Goal: Task Accomplishment & Management: Manage account settings

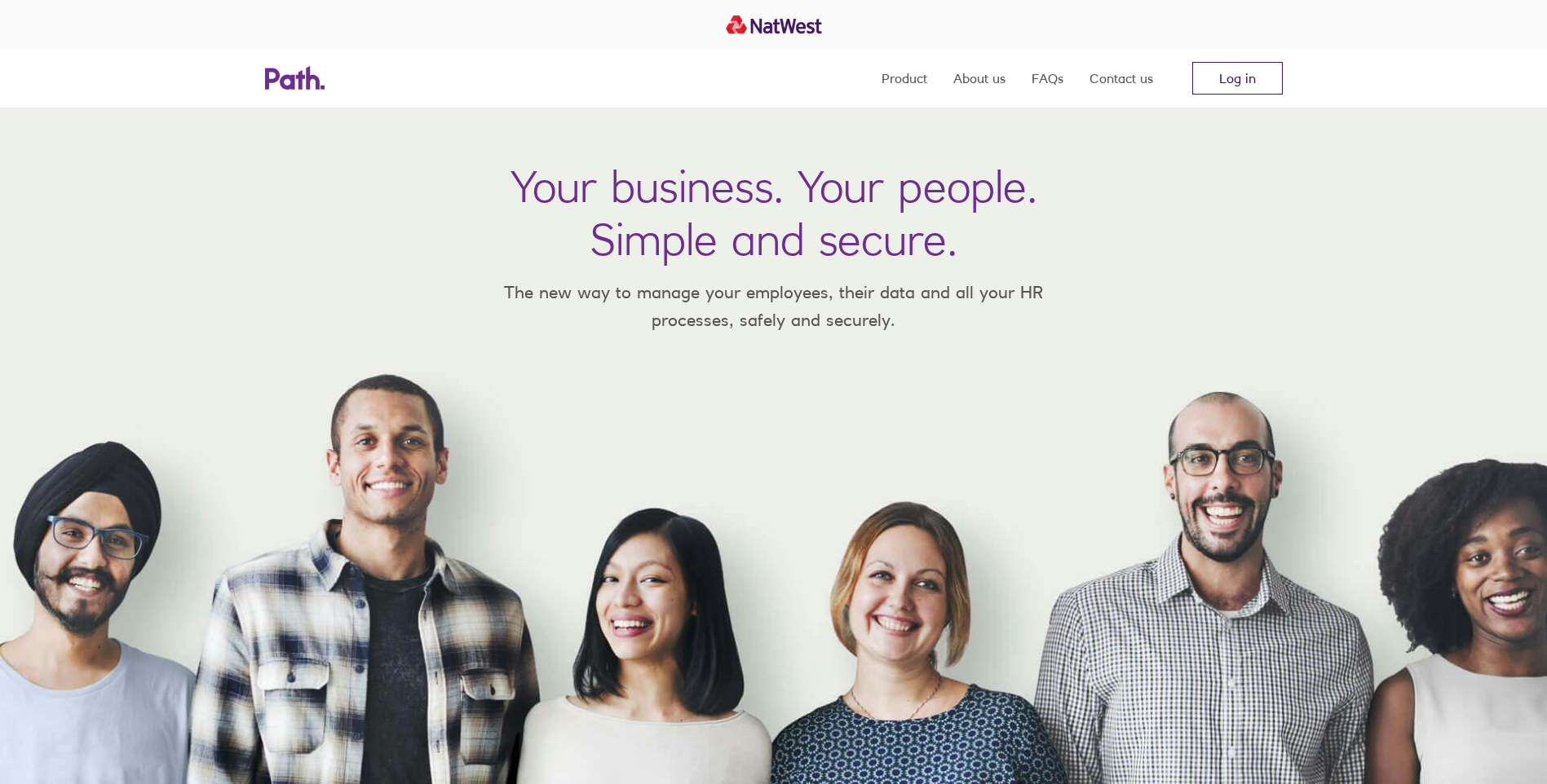
click at [1223, 76] on link "Log in" at bounding box center [1237, 78] width 90 height 32
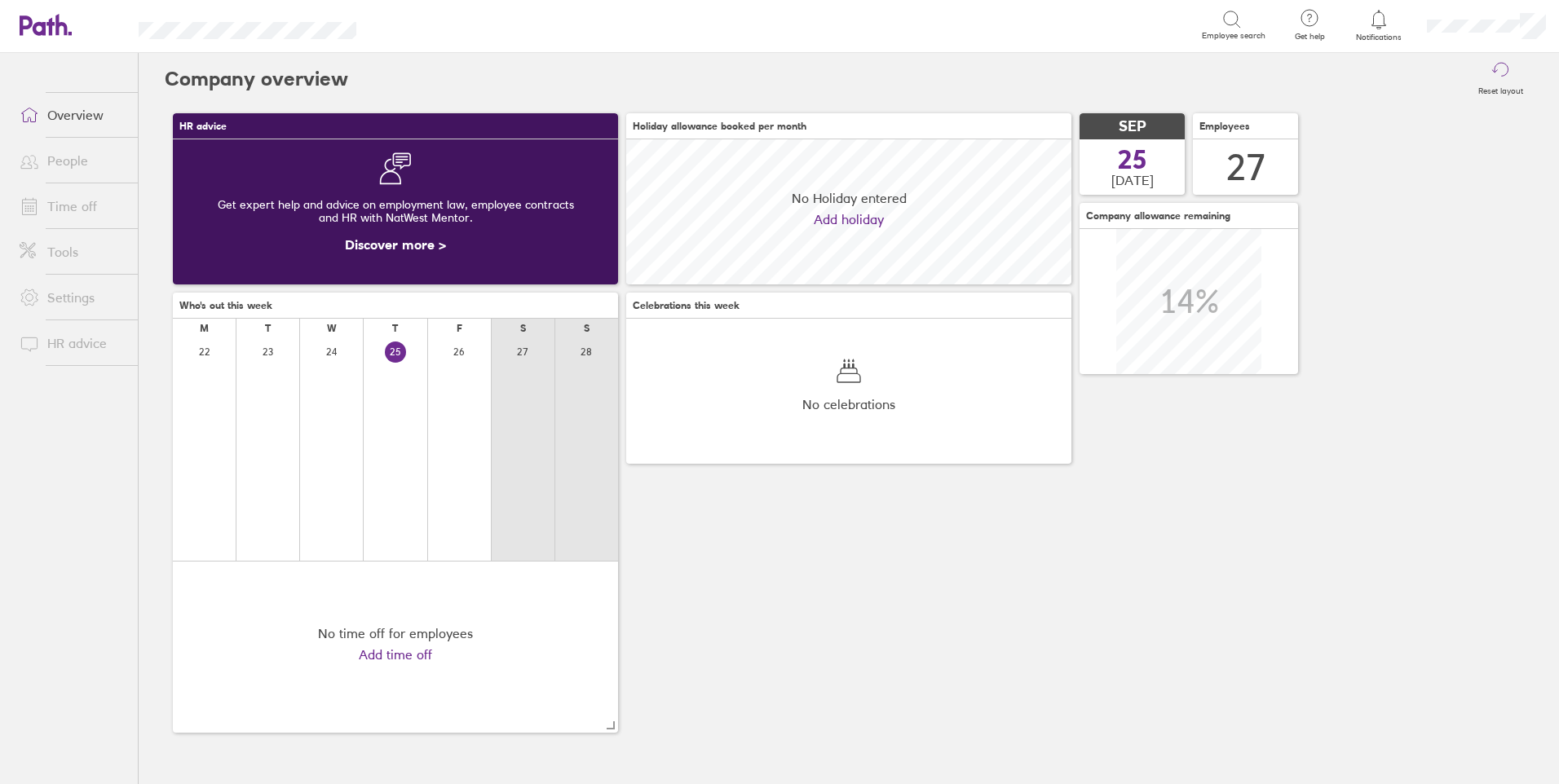
scroll to position [145, 445]
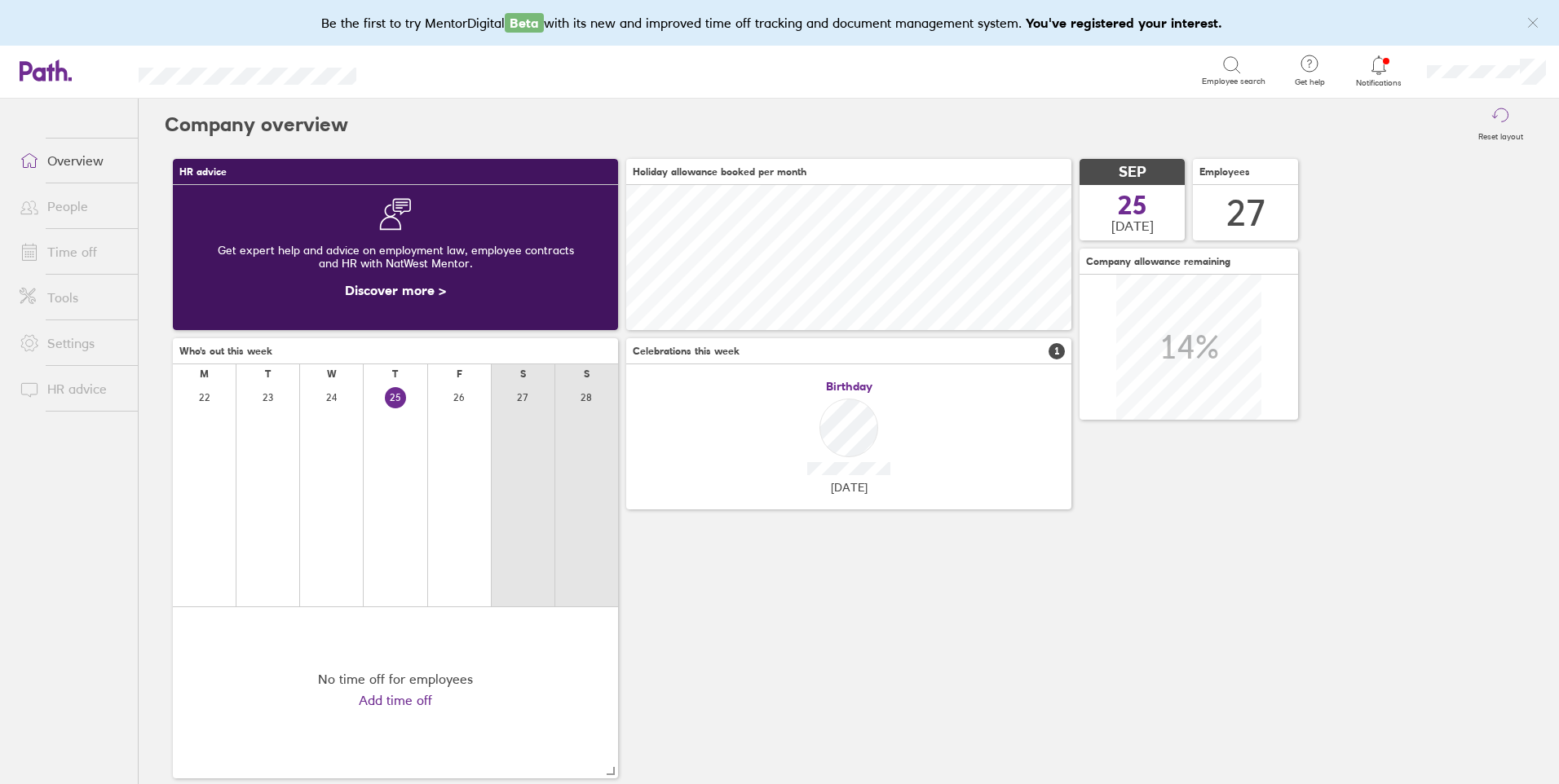
click at [76, 251] on link "Time off" at bounding box center [72, 251] width 131 height 32
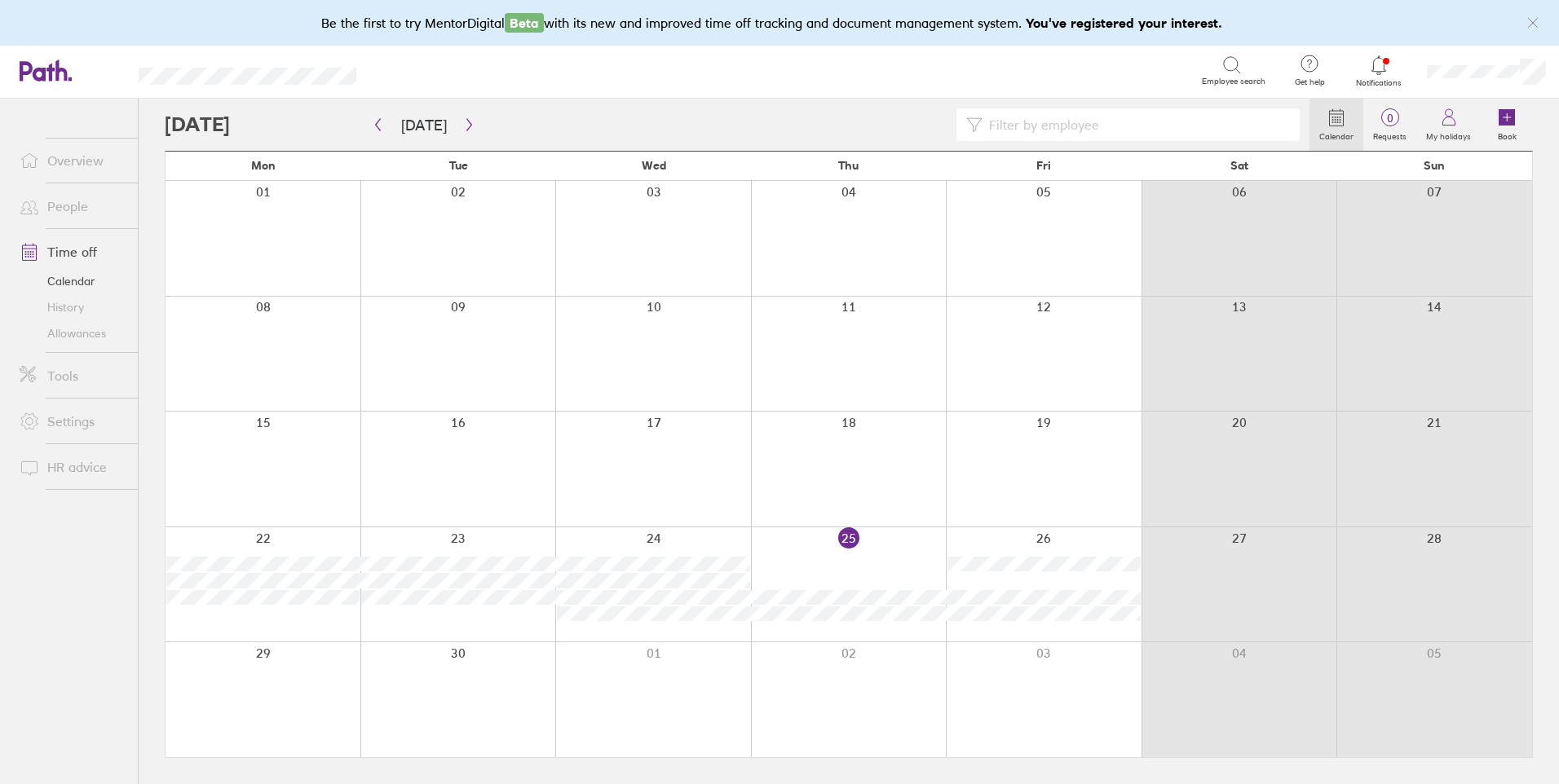
click at [56, 208] on link "People" at bounding box center [72, 206] width 131 height 32
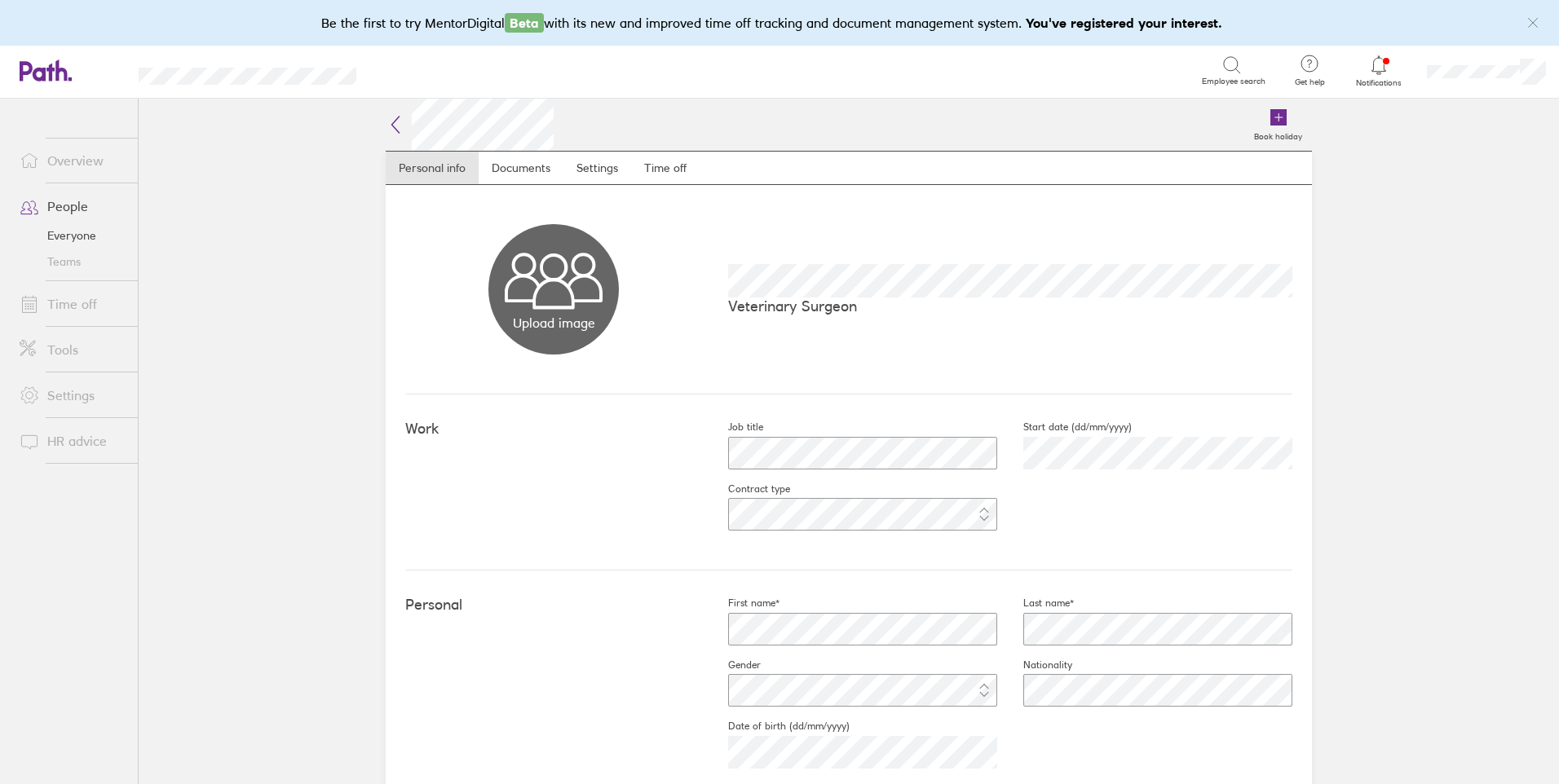
click at [64, 306] on link "Time off" at bounding box center [72, 304] width 131 height 32
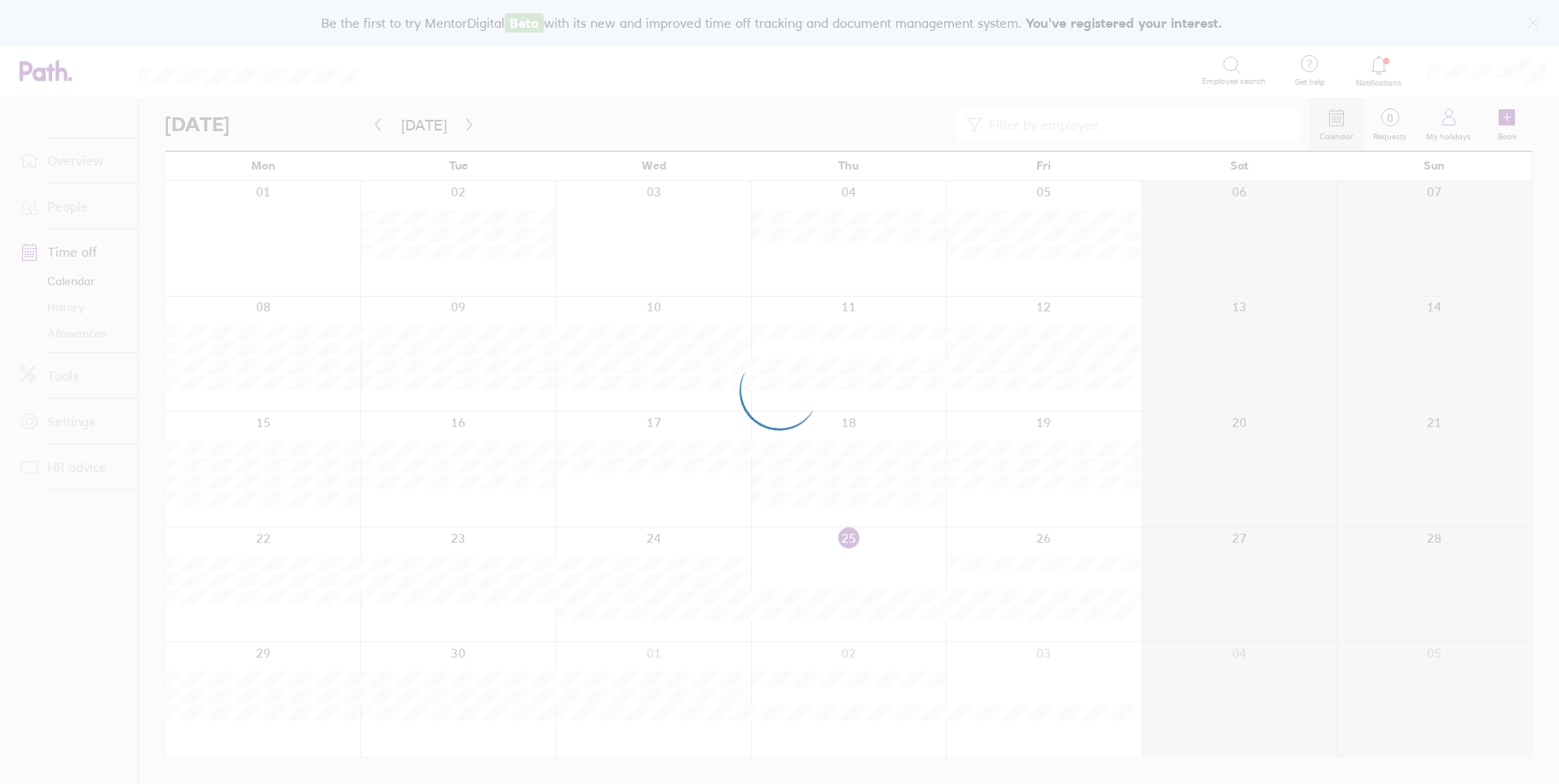
click at [73, 208] on div at bounding box center [780, 392] width 1559 height 784
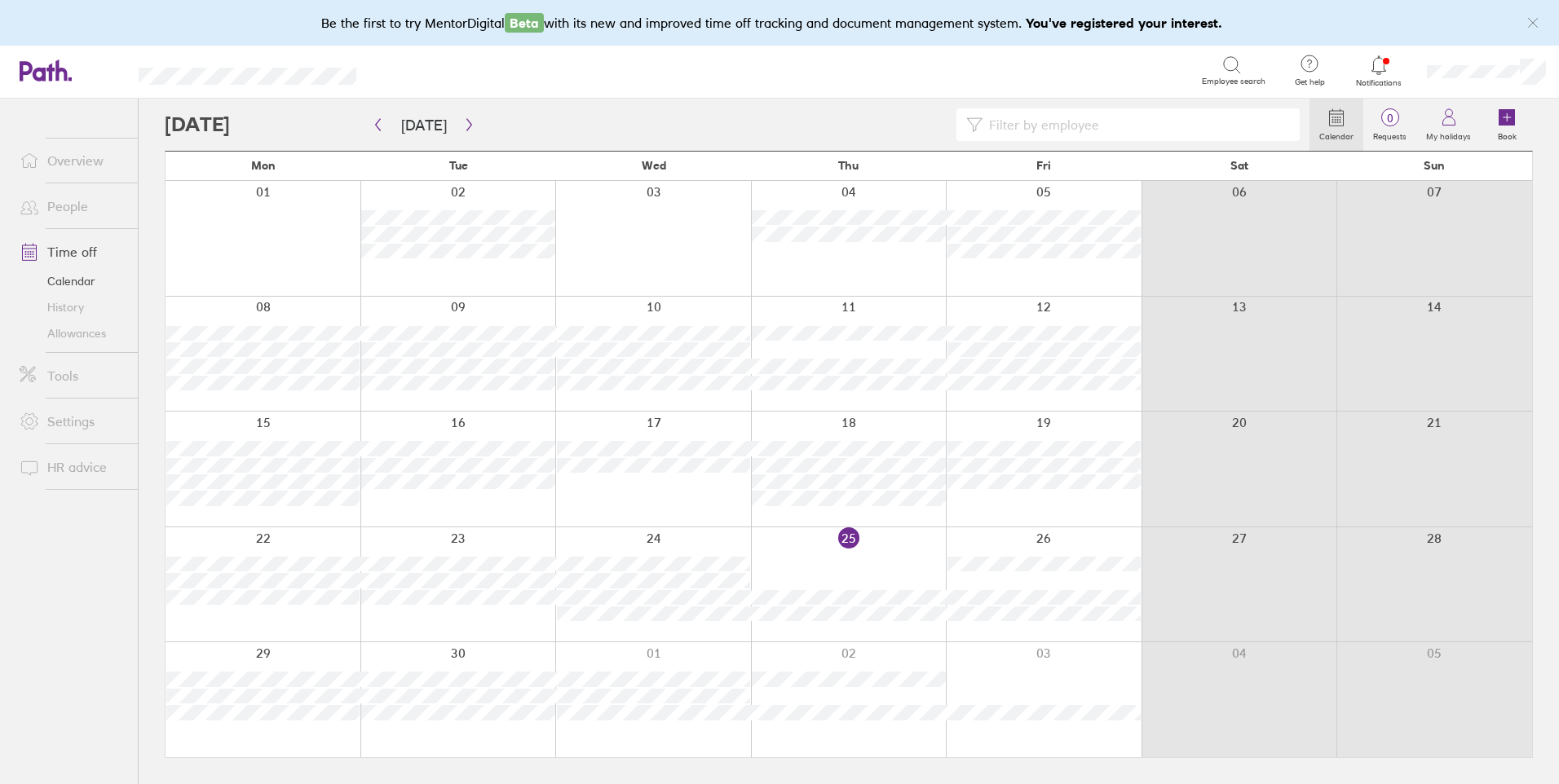
click at [66, 211] on link "People" at bounding box center [72, 206] width 131 height 32
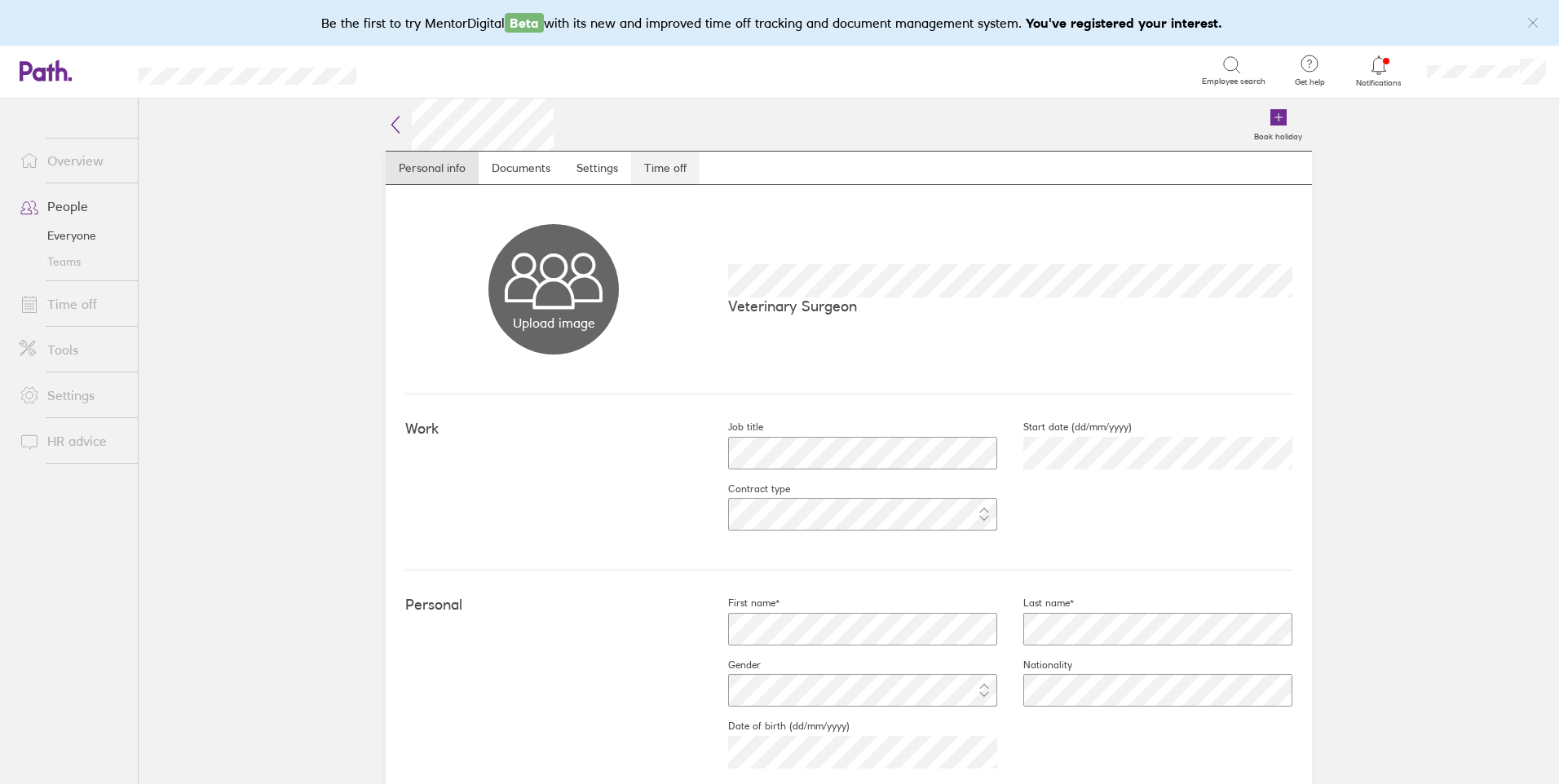
click at [645, 159] on link "Time off" at bounding box center [665, 168] width 69 height 32
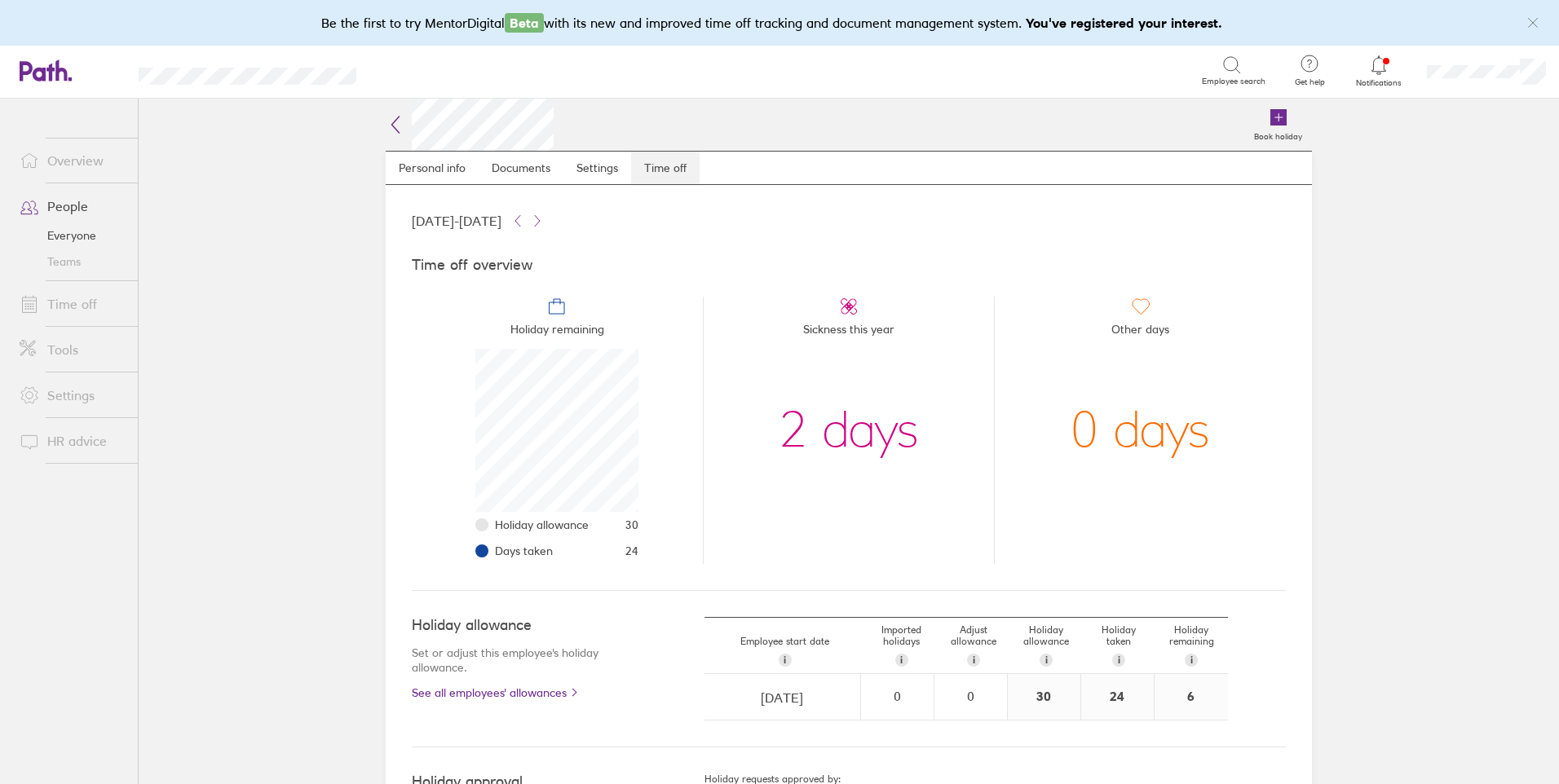
scroll to position [163, 163]
click at [67, 211] on link "People" at bounding box center [72, 206] width 131 height 32
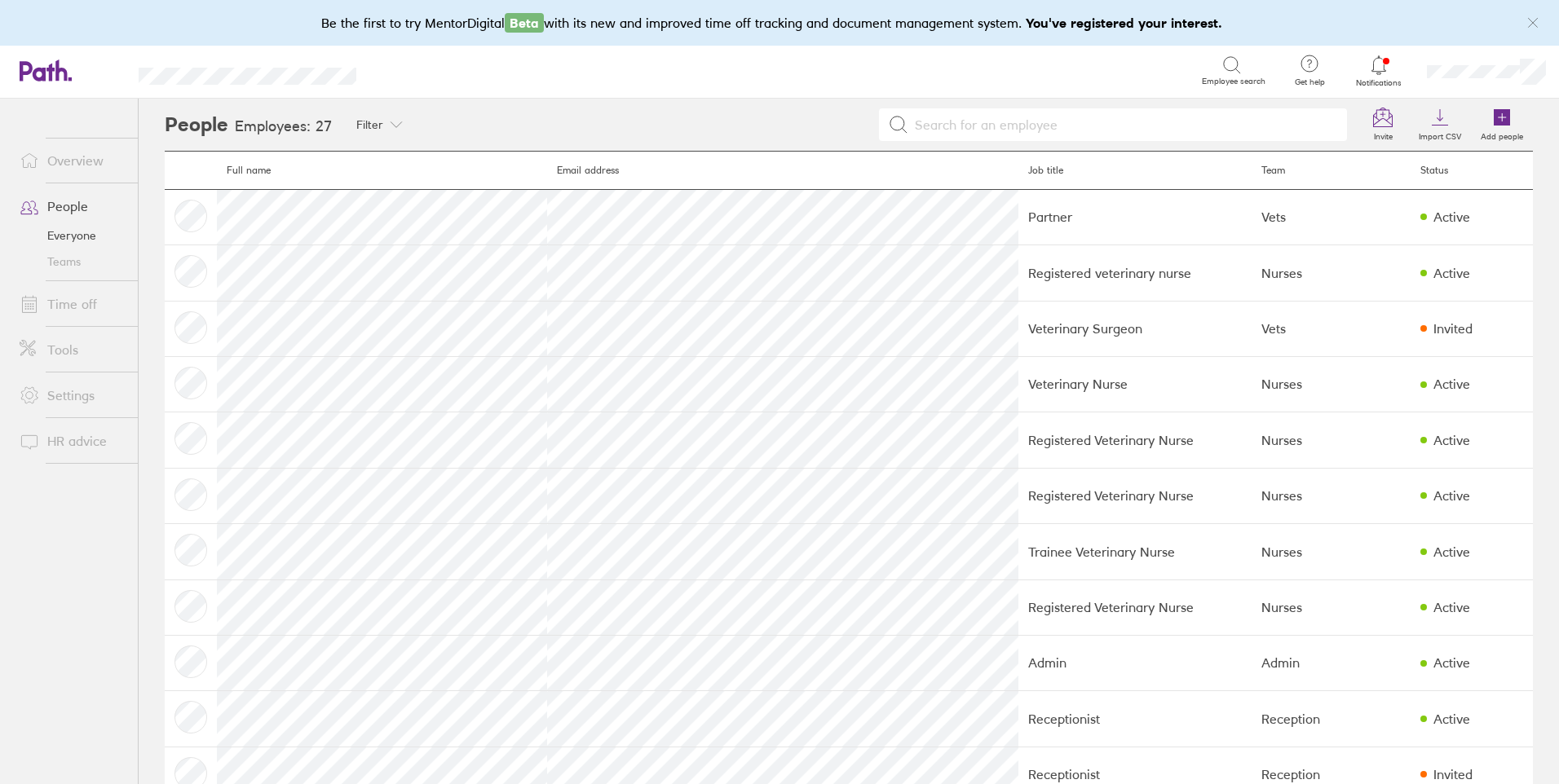
click at [71, 309] on link "Time off" at bounding box center [72, 304] width 131 height 32
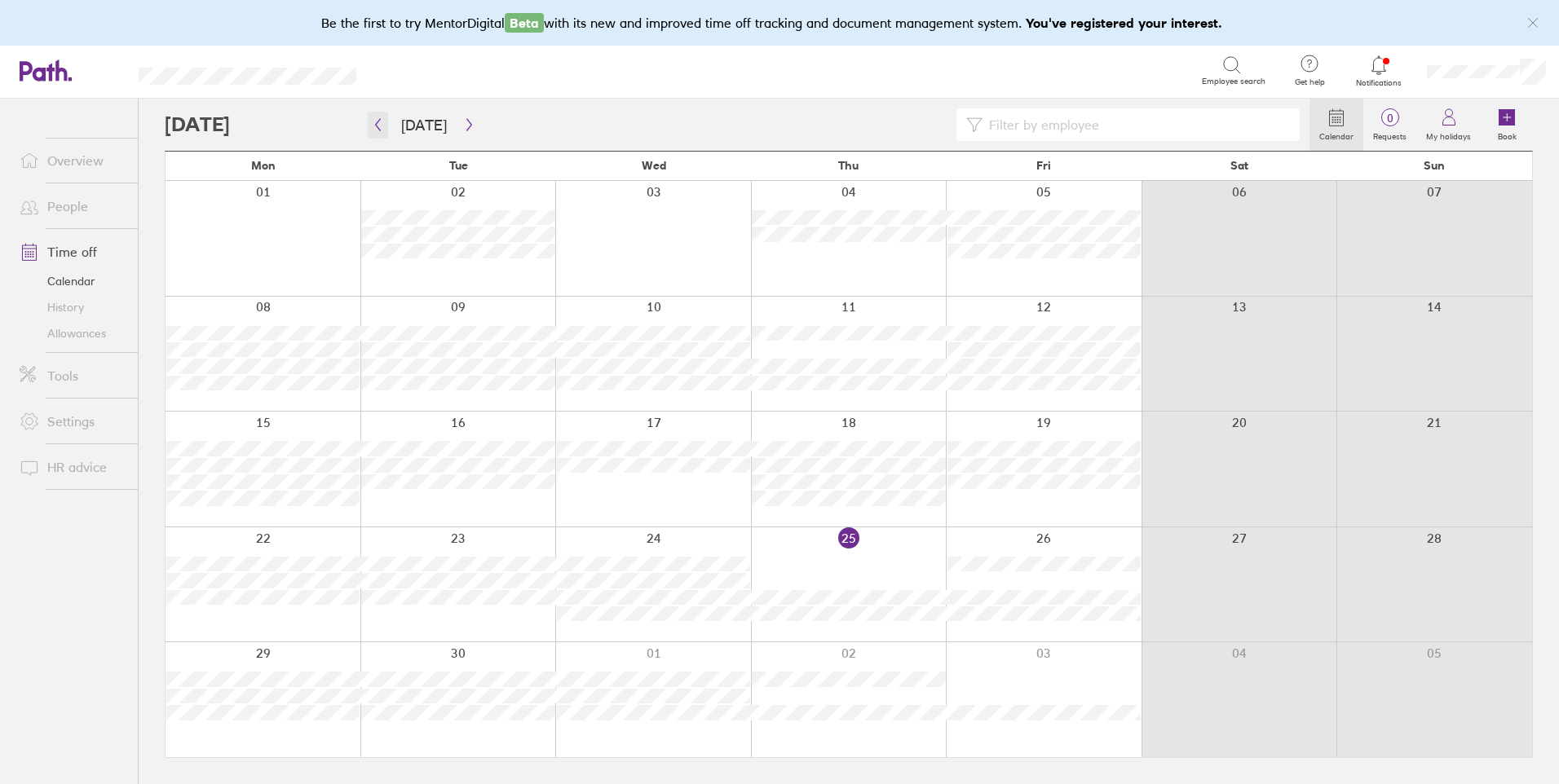
click at [385, 119] on button "button" at bounding box center [378, 125] width 21 height 27
click at [374, 128] on icon "button" at bounding box center [378, 124] width 12 height 13
click at [382, 118] on icon "button" at bounding box center [378, 124] width 12 height 13
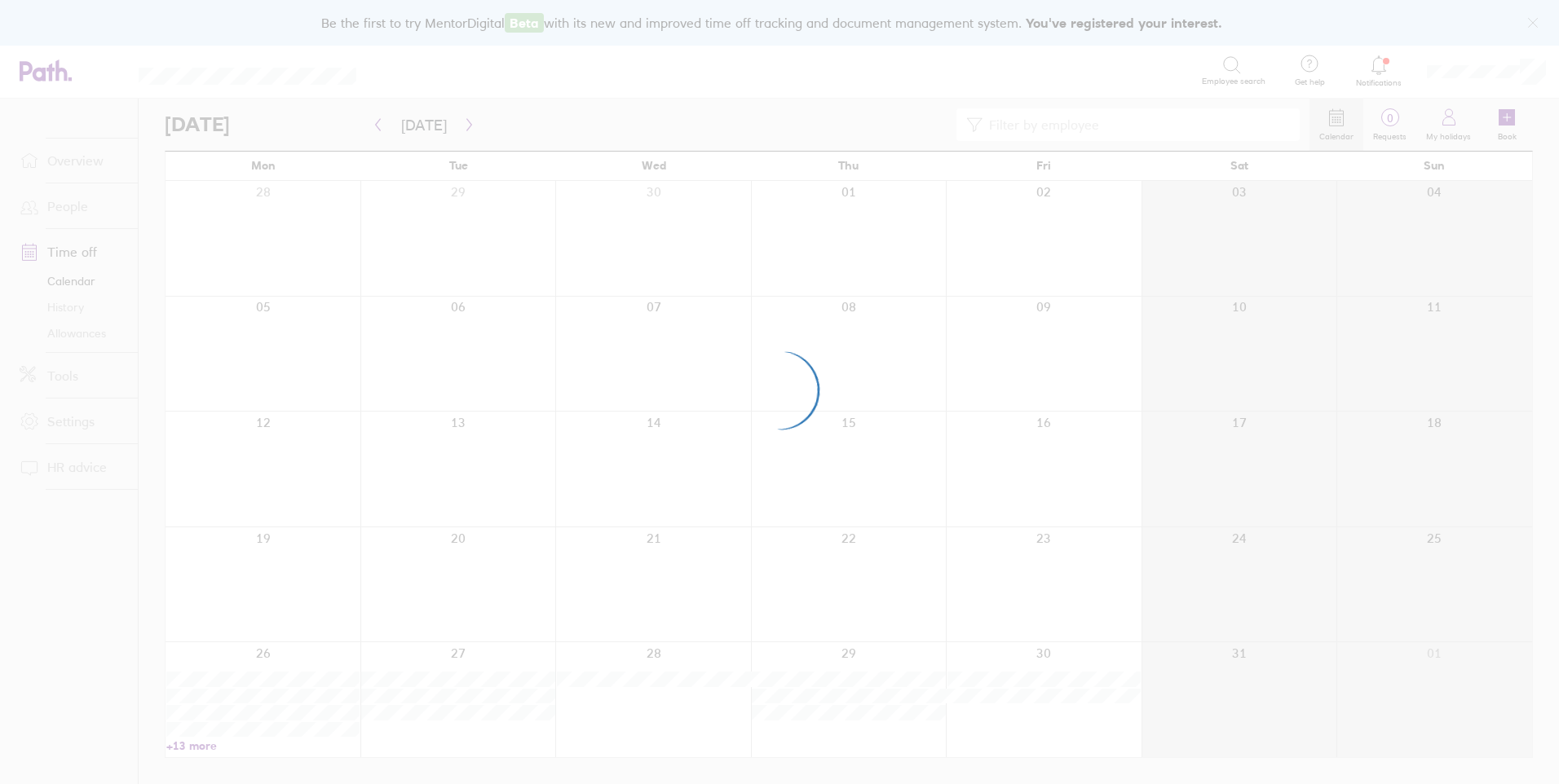
click at [380, 119] on div at bounding box center [780, 392] width 1559 height 784
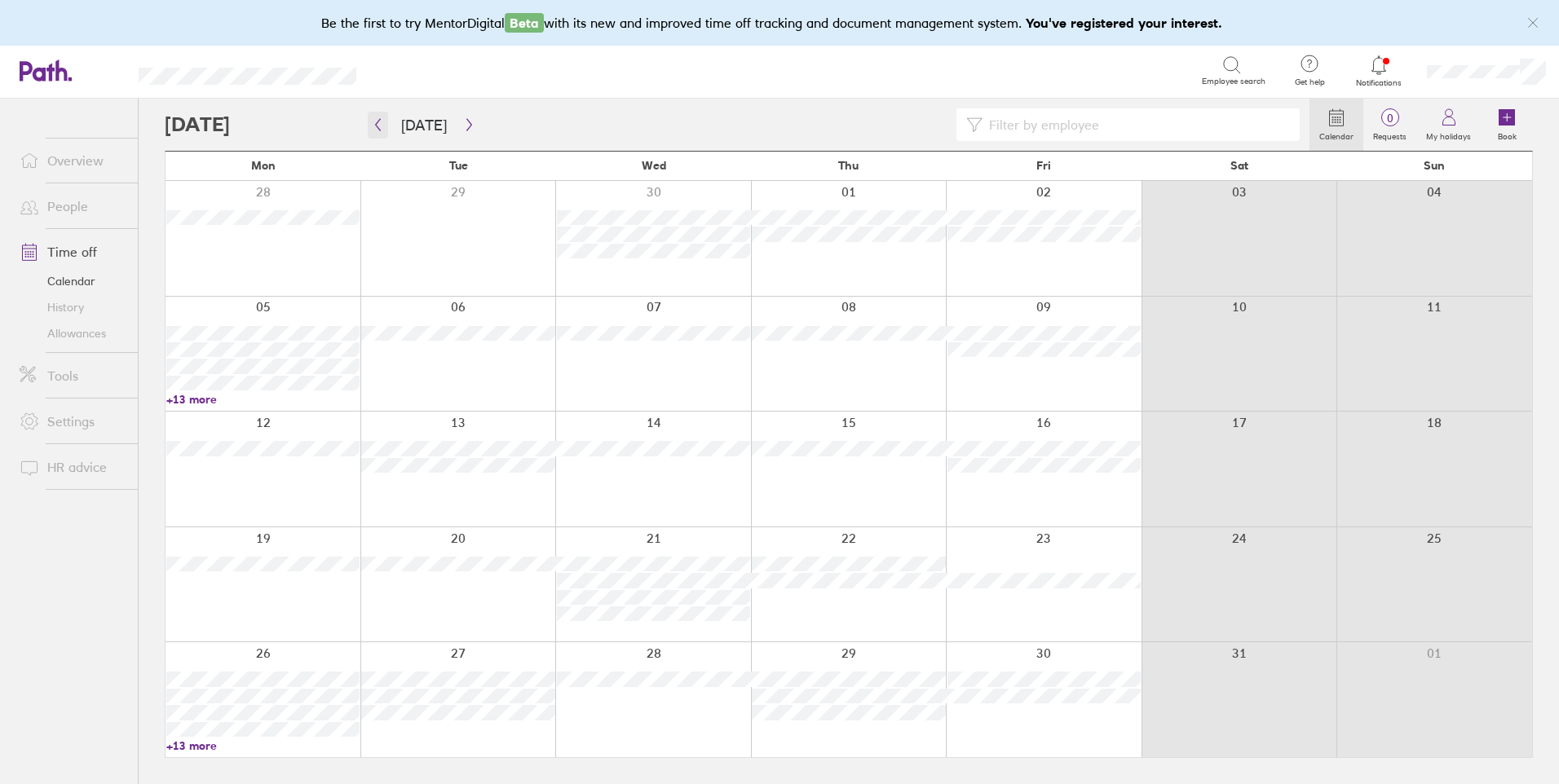
click at [374, 129] on icon "button" at bounding box center [378, 124] width 12 height 13
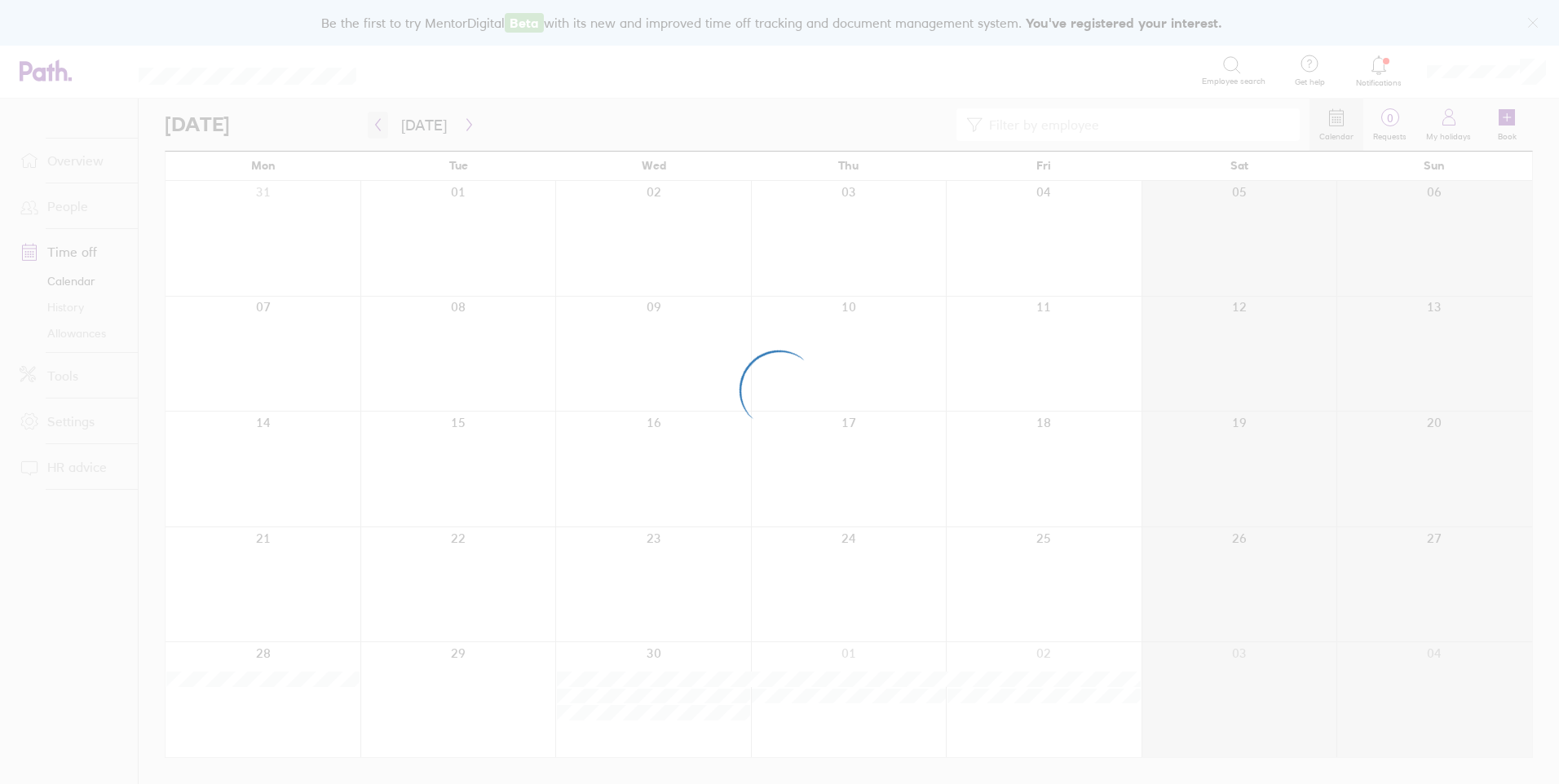
click at [374, 129] on div at bounding box center [780, 392] width 1559 height 784
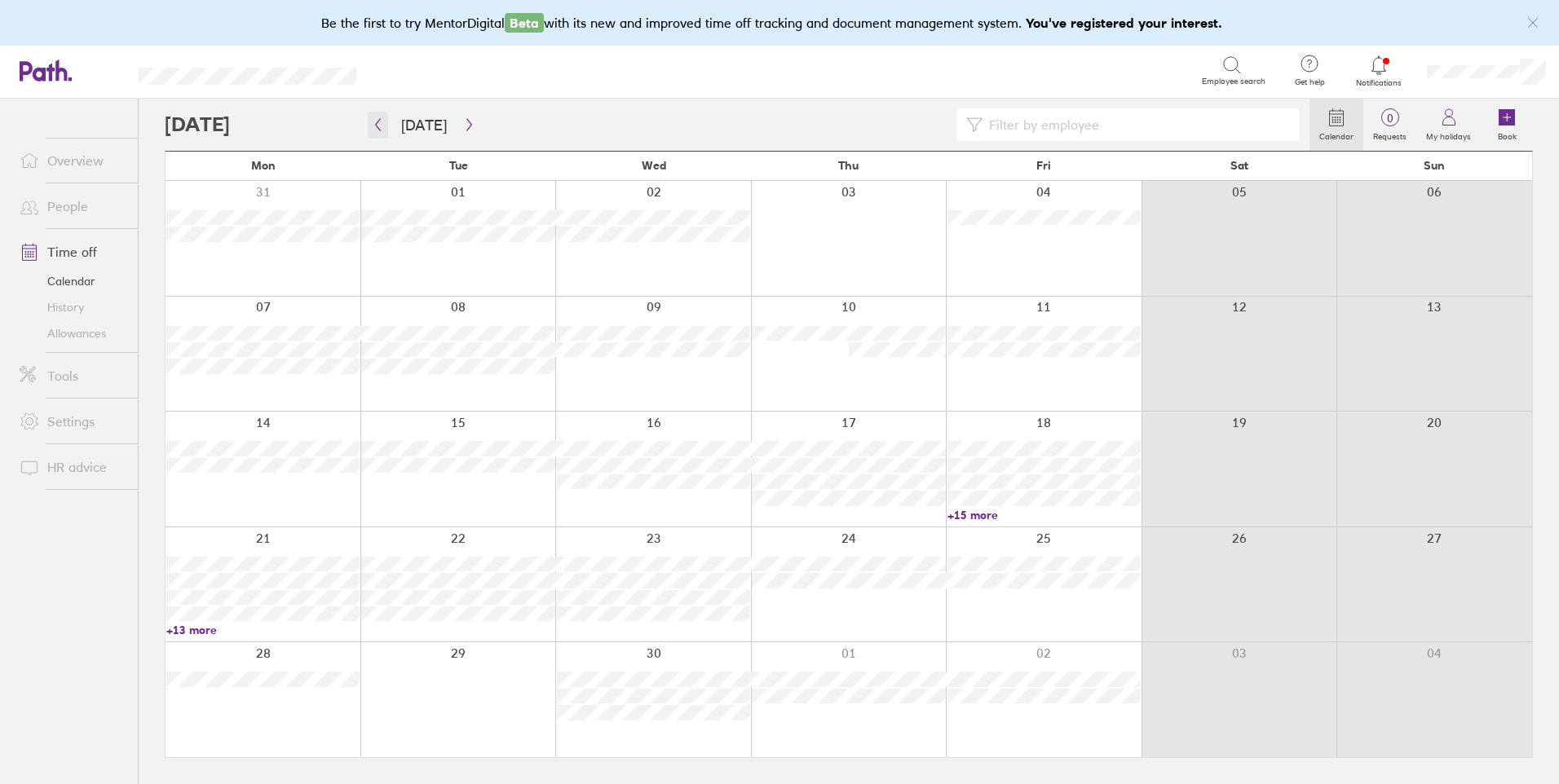
click at [373, 124] on icon "button" at bounding box center [378, 124] width 12 height 13
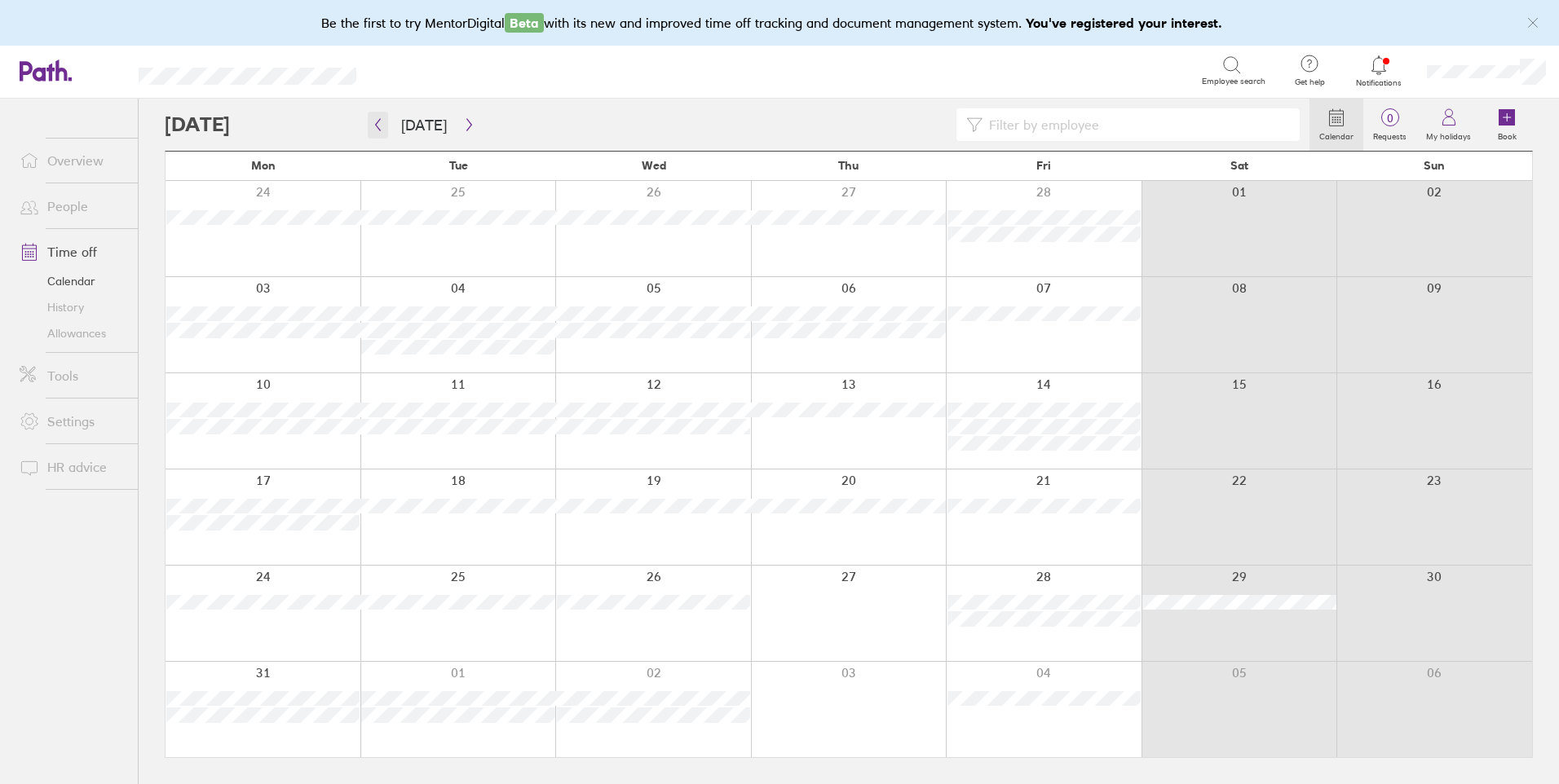
click at [373, 124] on icon "button" at bounding box center [378, 124] width 12 height 13
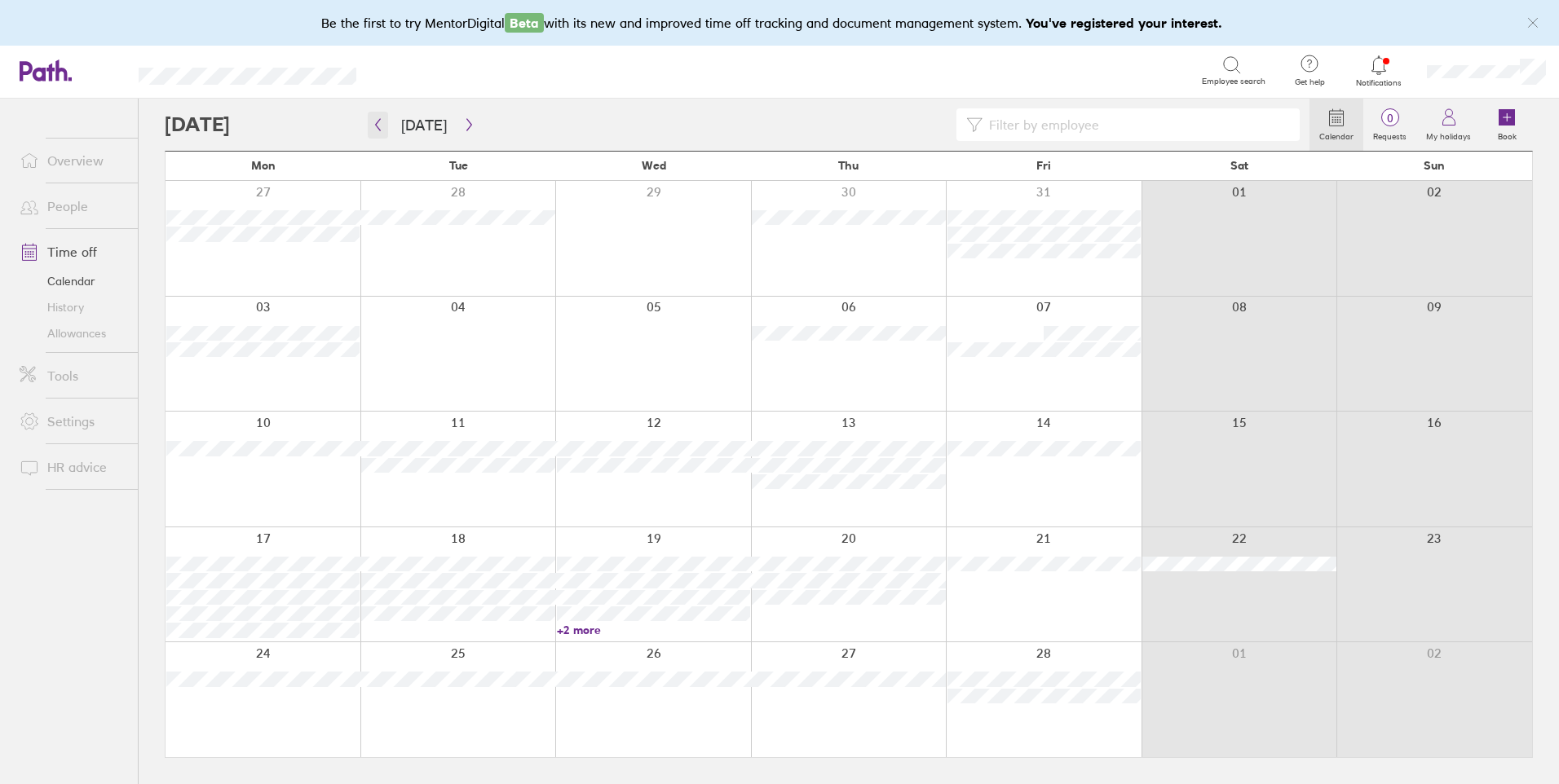
click at [381, 128] on icon "button" at bounding box center [378, 124] width 12 height 13
click at [1038, 119] on input at bounding box center [1136, 124] width 307 height 31
type input "cara"
click at [463, 124] on icon "button" at bounding box center [469, 124] width 12 height 13
click at [467, 122] on icon "button" at bounding box center [469, 124] width 5 height 12
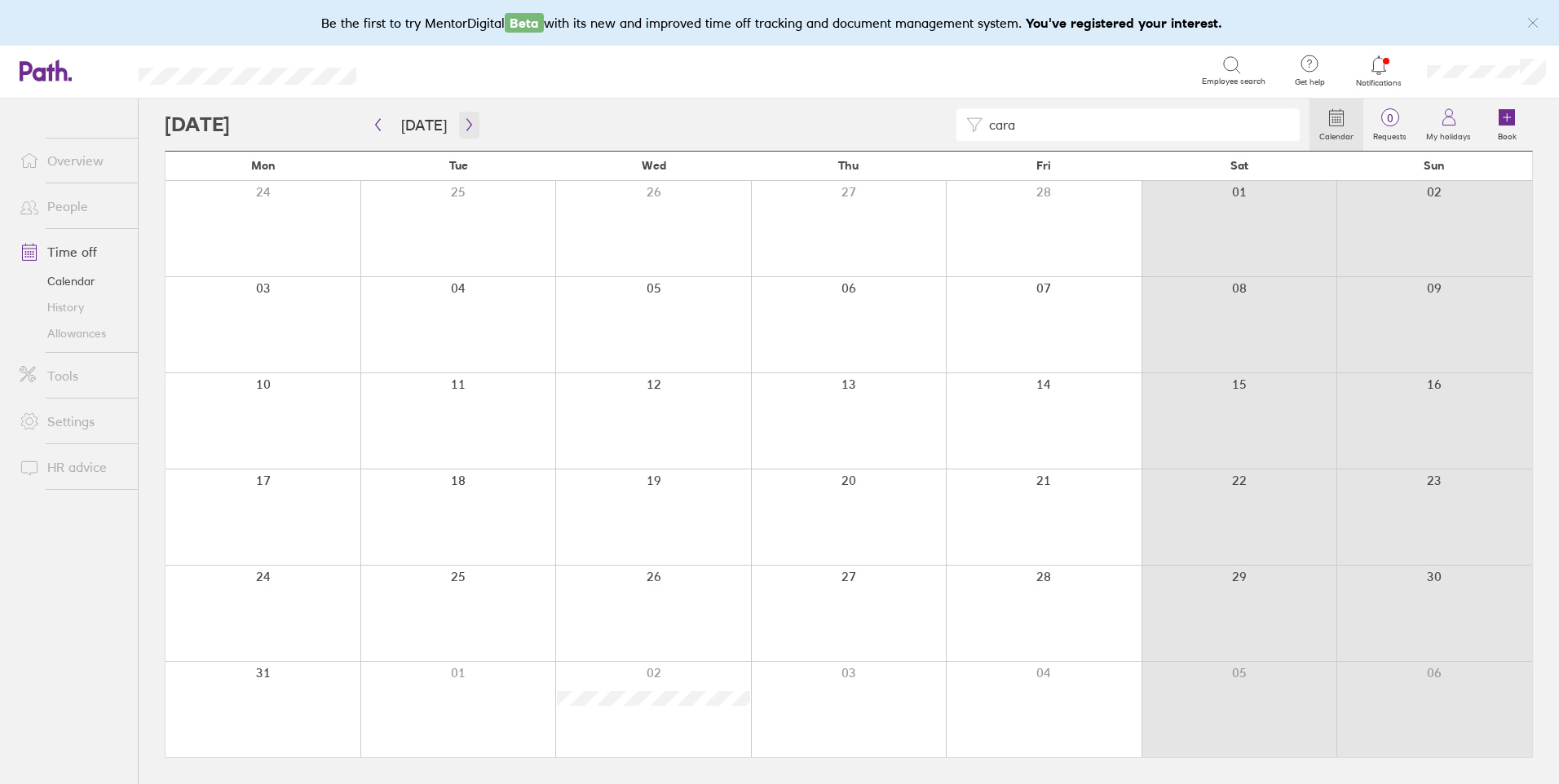
click at [467, 122] on icon "button" at bounding box center [469, 124] width 5 height 12
click at [459, 124] on button "button" at bounding box center [469, 125] width 21 height 27
click at [469, 124] on icon "button" at bounding box center [469, 124] width 12 height 13
click at [468, 120] on icon "button" at bounding box center [469, 124] width 12 height 13
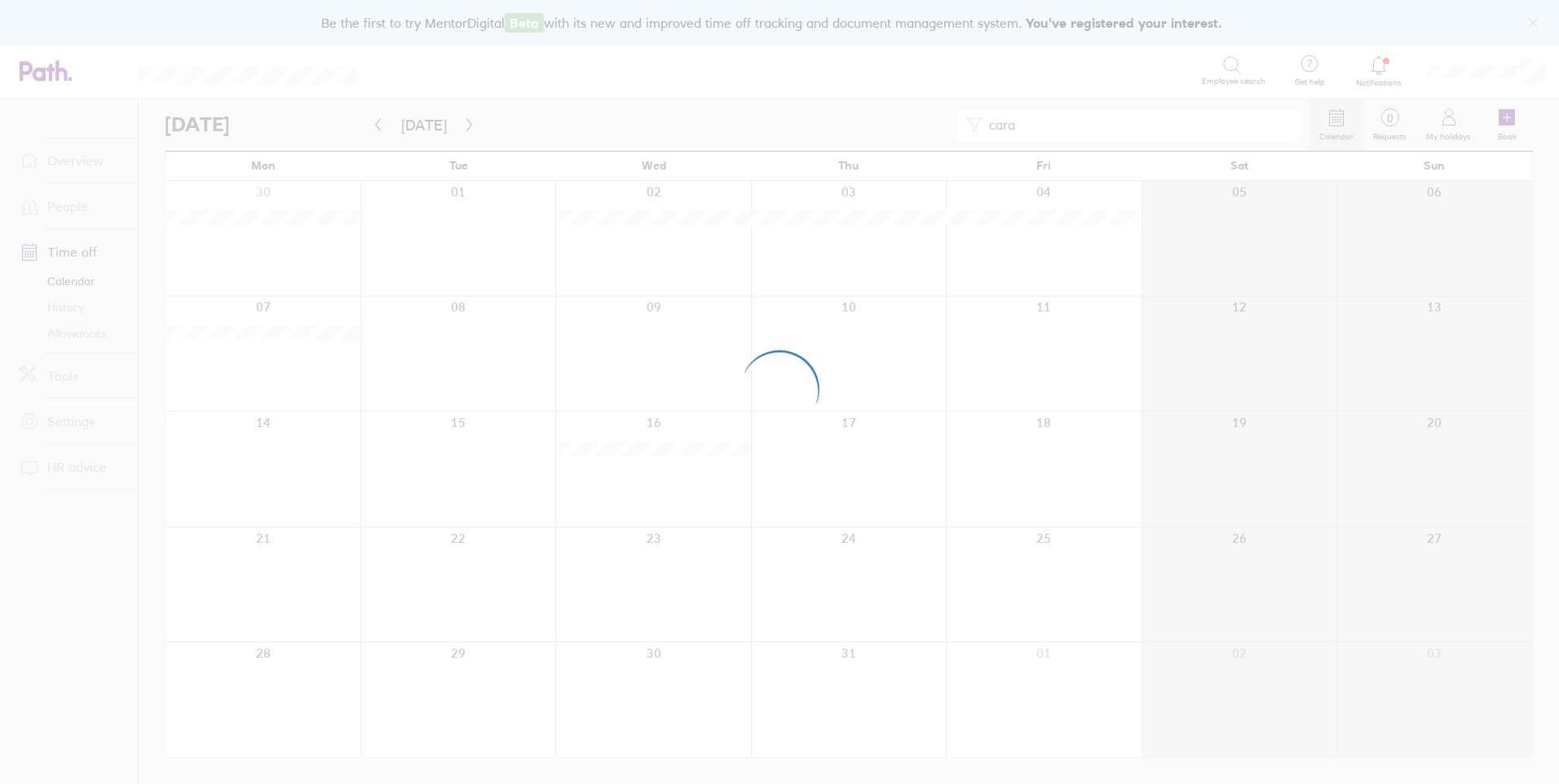
click at [56, 202] on div at bounding box center [780, 392] width 1559 height 784
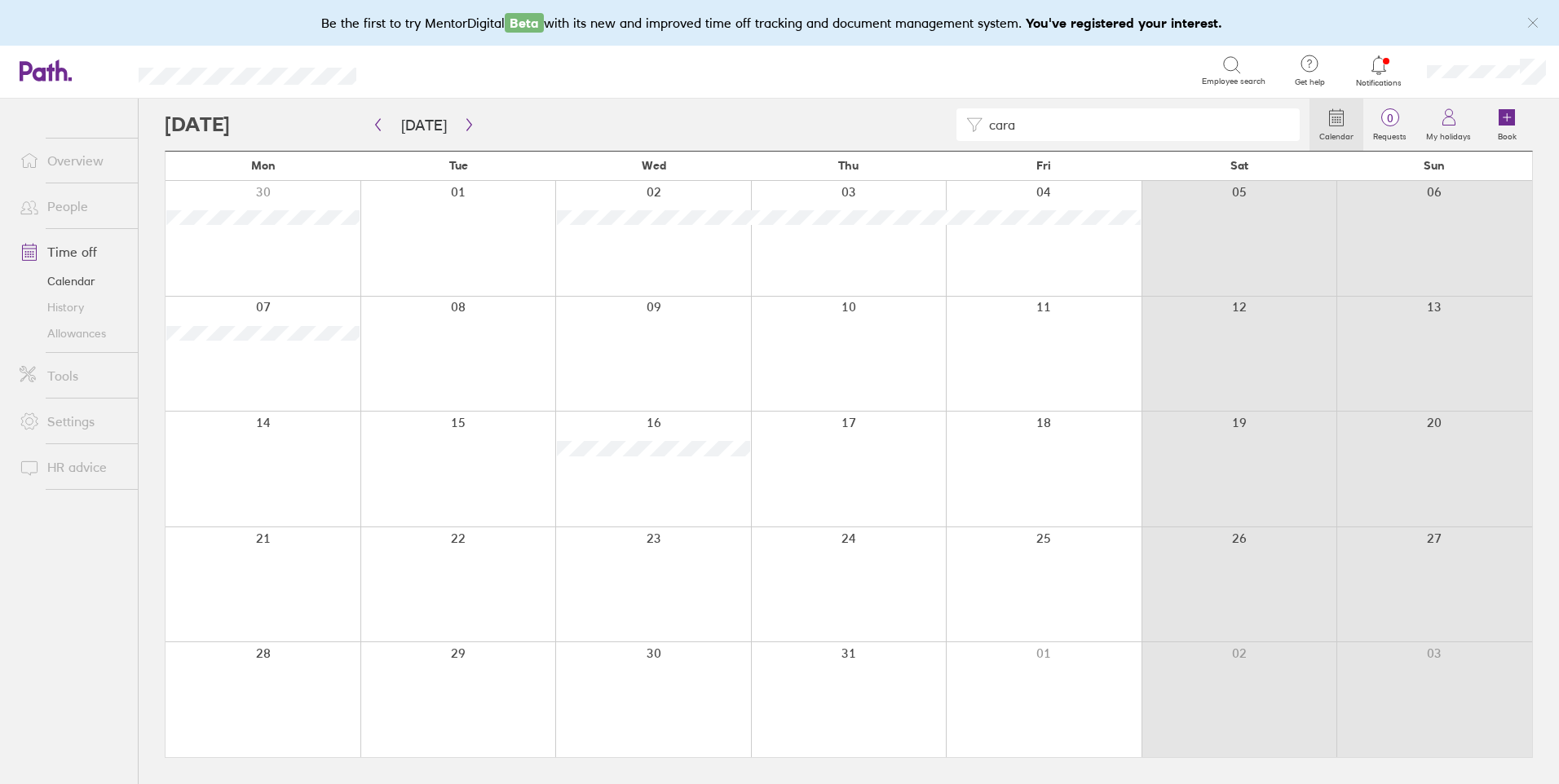
click at [73, 207] on link "People" at bounding box center [72, 206] width 131 height 32
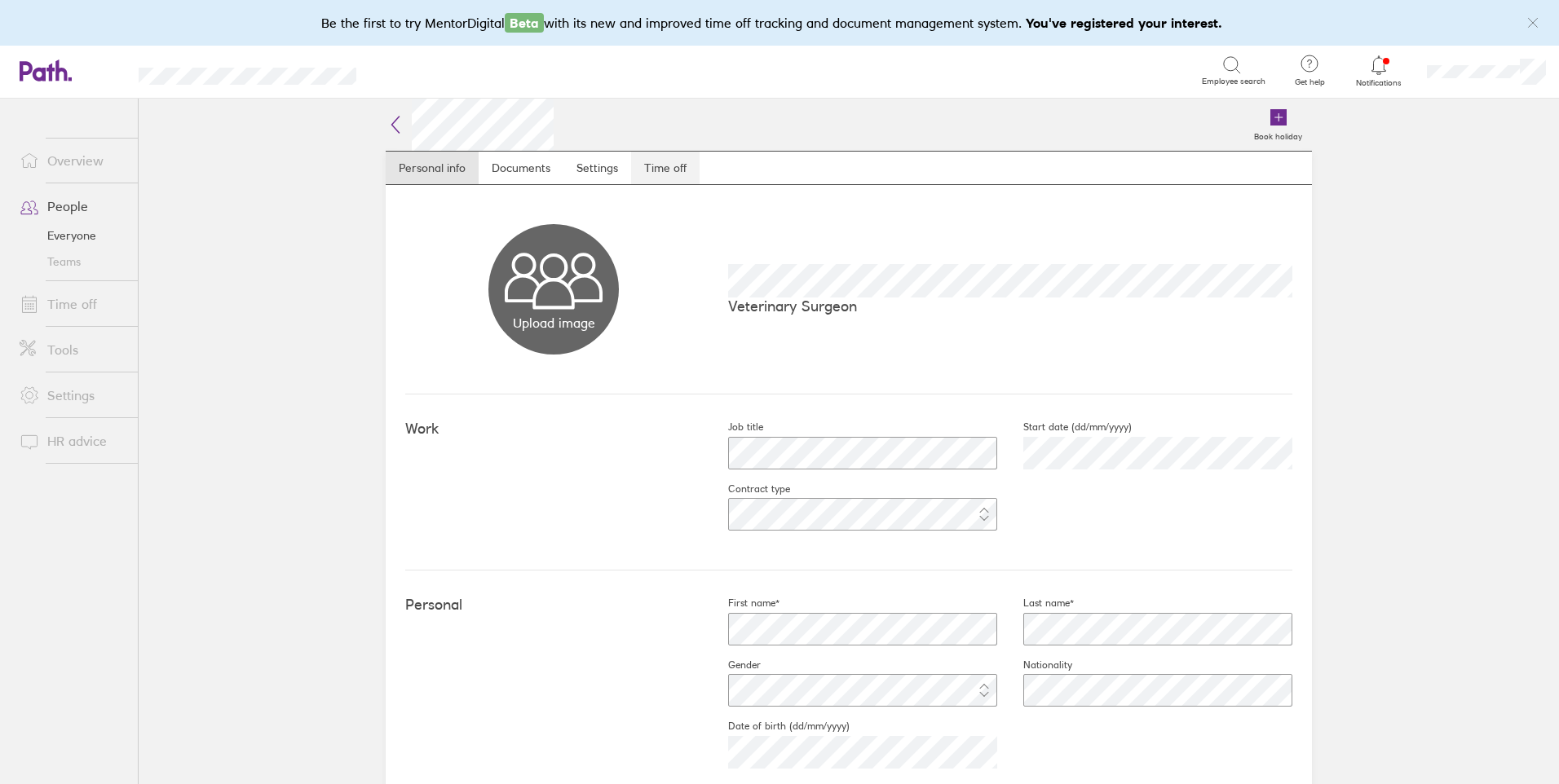
click at [665, 162] on link "Time off" at bounding box center [665, 168] width 69 height 32
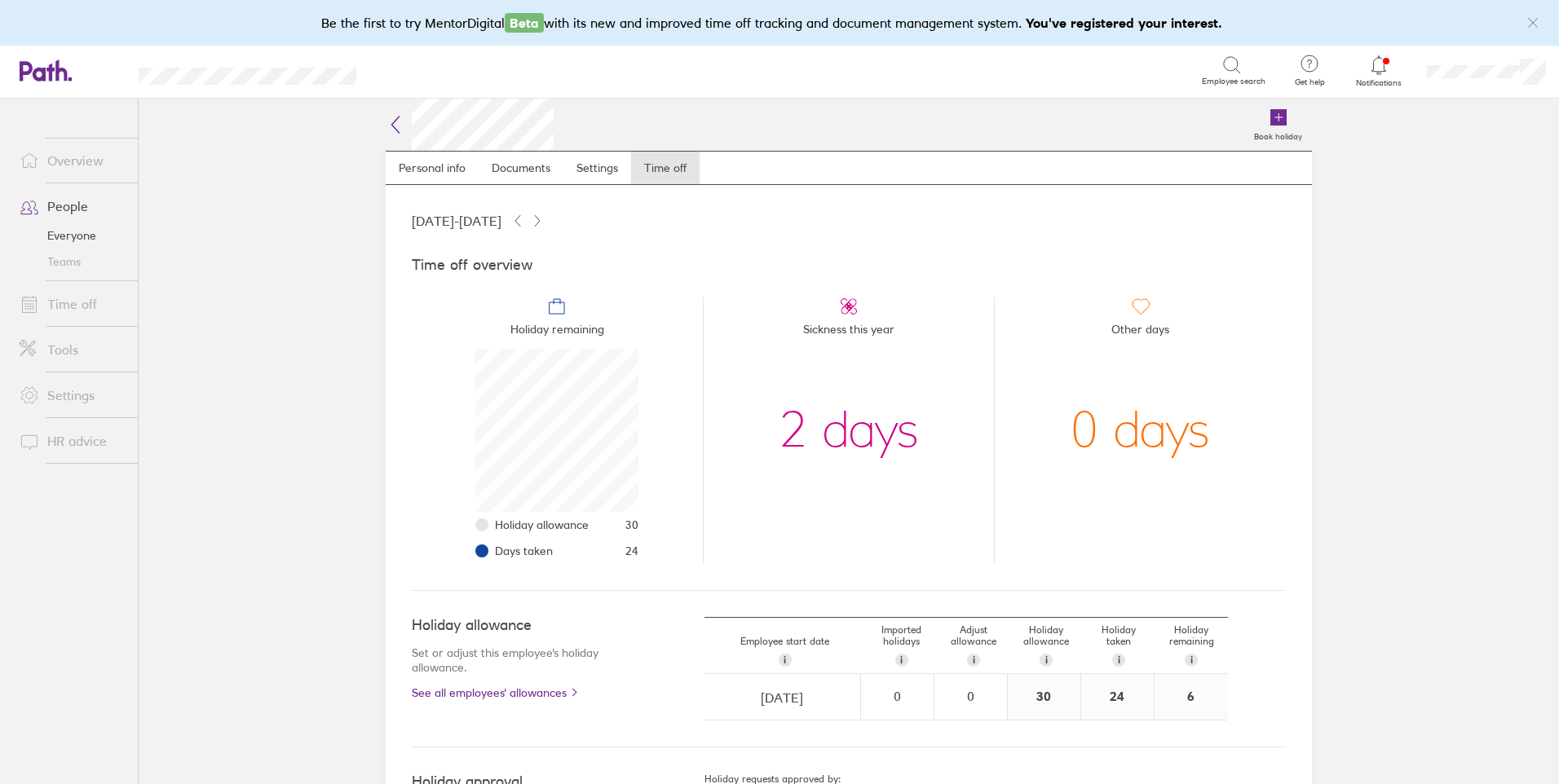
scroll to position [163, 163]
click at [1040, 700] on div "30" at bounding box center [1043, 696] width 72 height 46
click at [1042, 656] on div "i" at bounding box center [1047, 660] width 13 height 13
click at [973, 659] on span "i" at bounding box center [974, 660] width 2 height 13
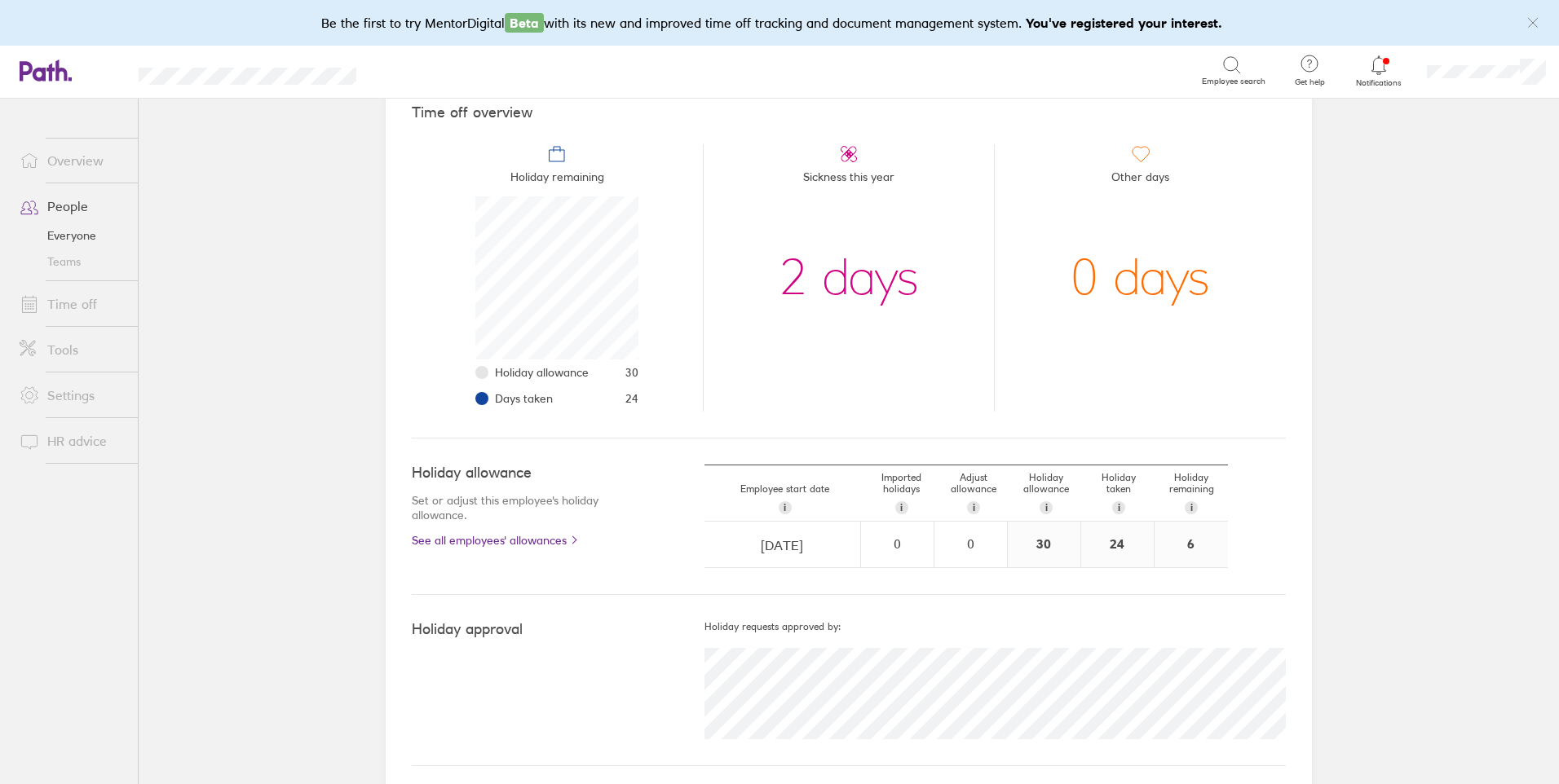
scroll to position [161, 0]
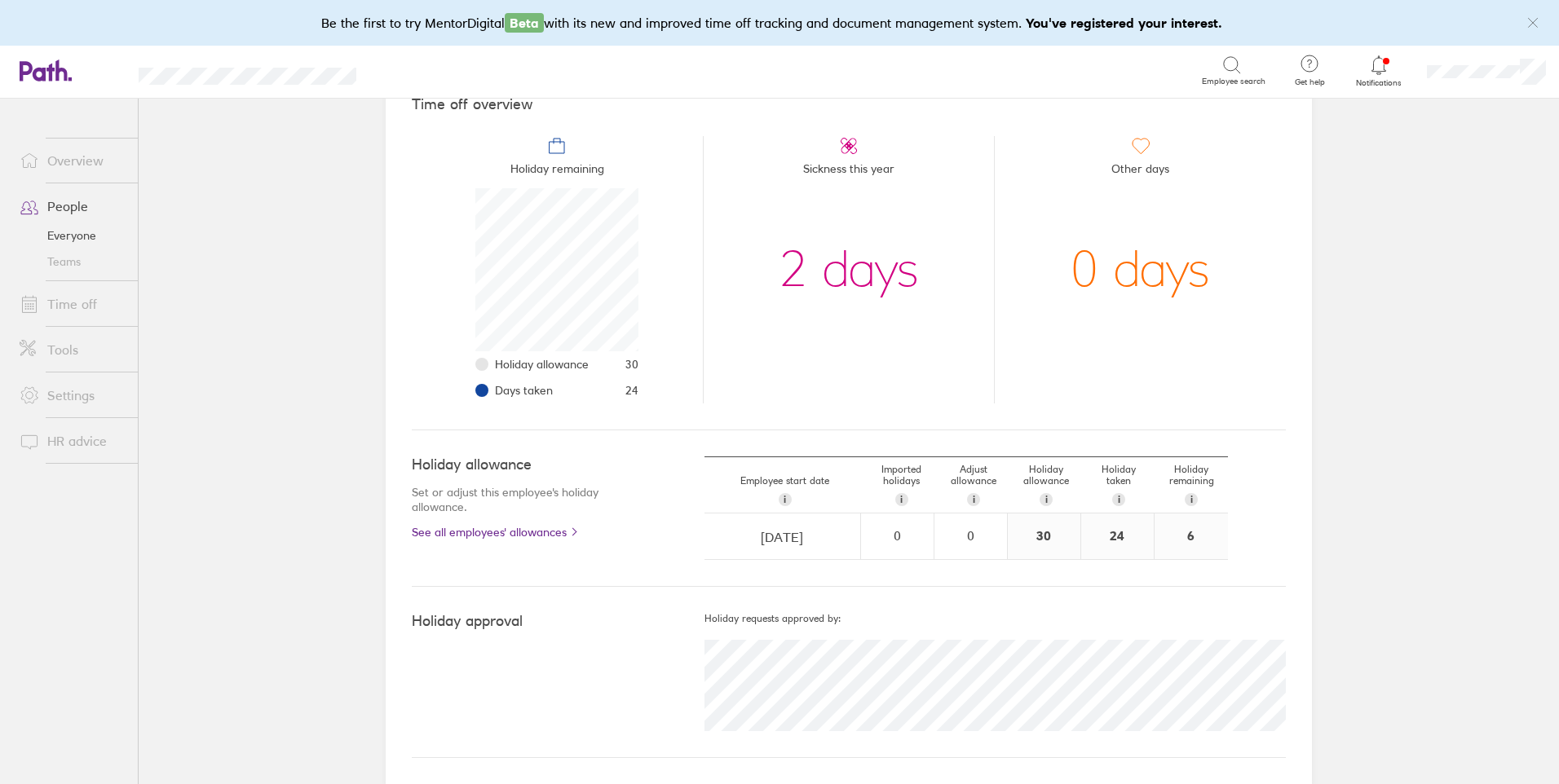
click at [1043, 534] on div "30" at bounding box center [1043, 536] width 72 height 46
click at [970, 523] on div "0" at bounding box center [970, 536] width 71 height 44
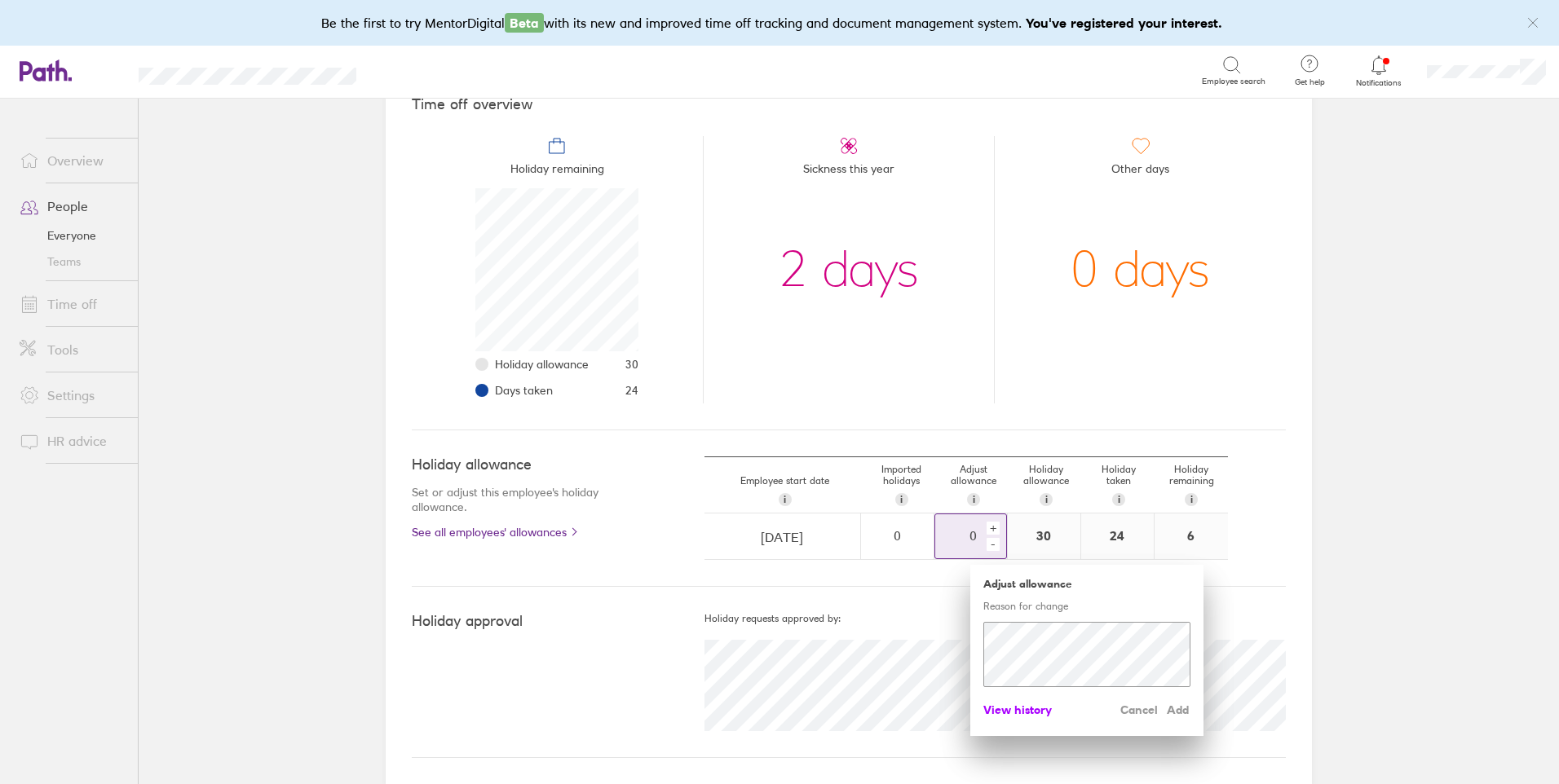
click at [1036, 708] on span "View history" at bounding box center [1018, 709] width 69 height 26
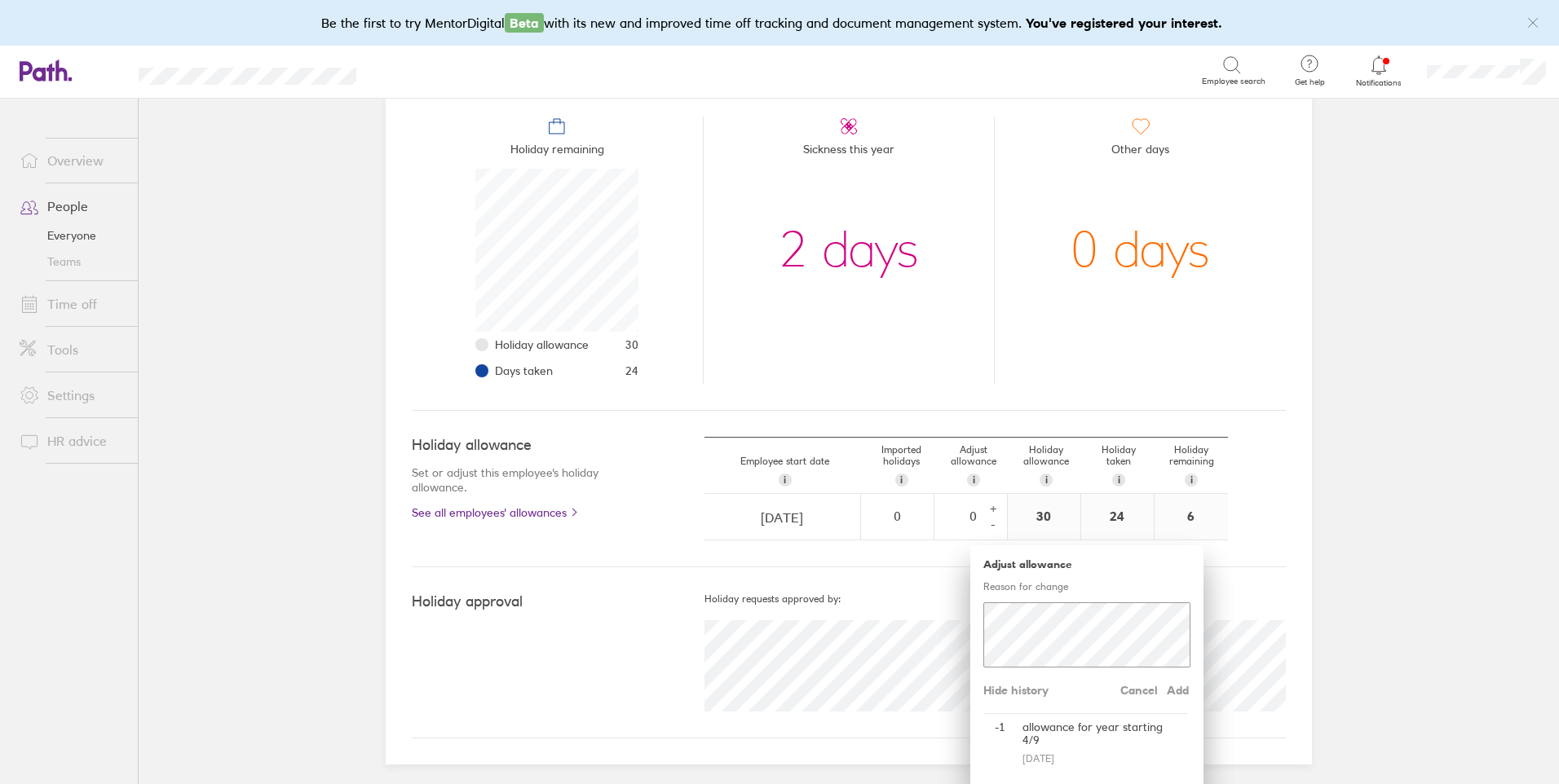
click at [1416, 587] on main "Book holiday Personal info Documents Settings Time off [DATE] - [DATE] Time off…" at bounding box center [848, 441] width 1420 height 685
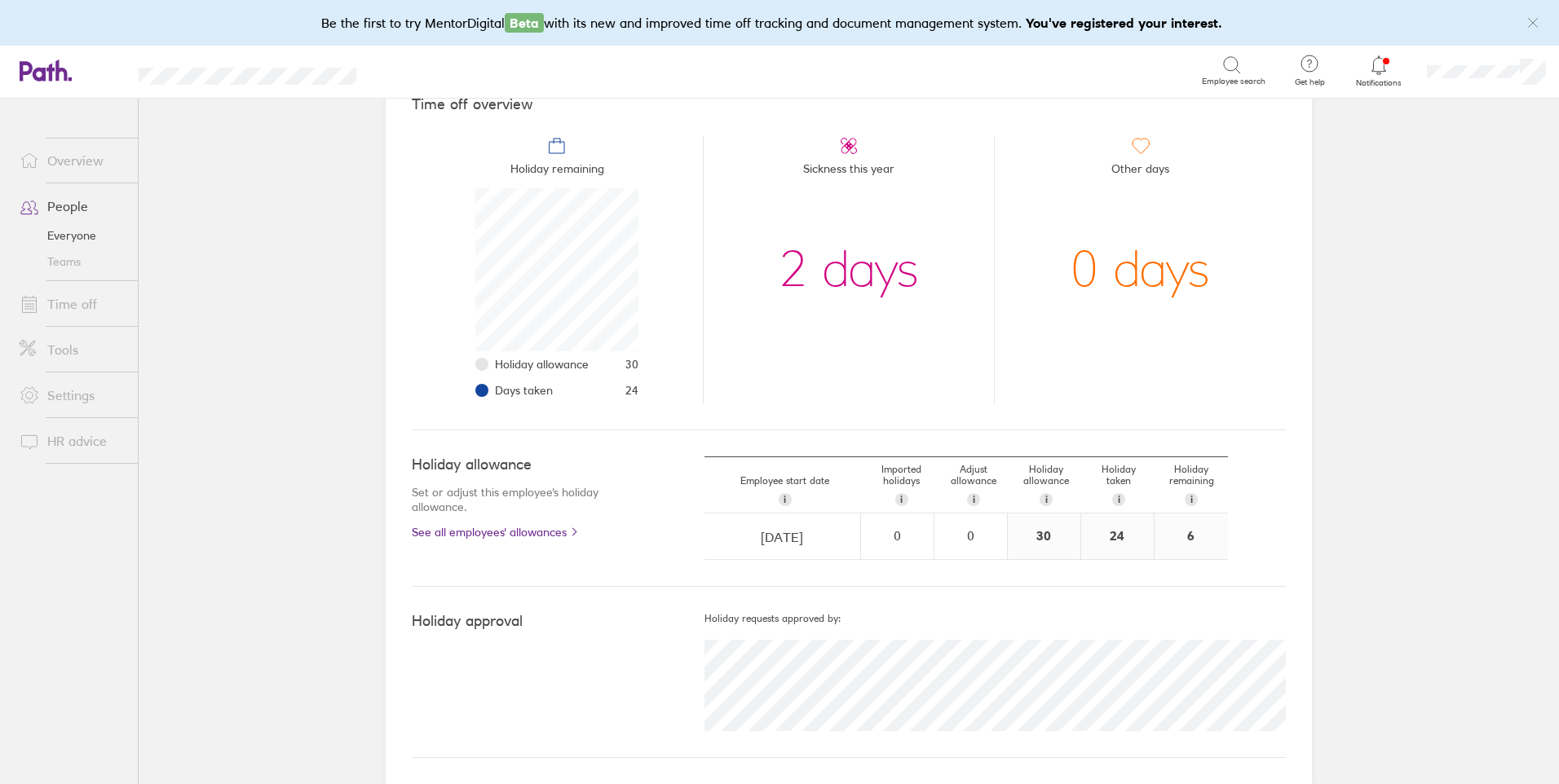
scroll to position [161, 0]
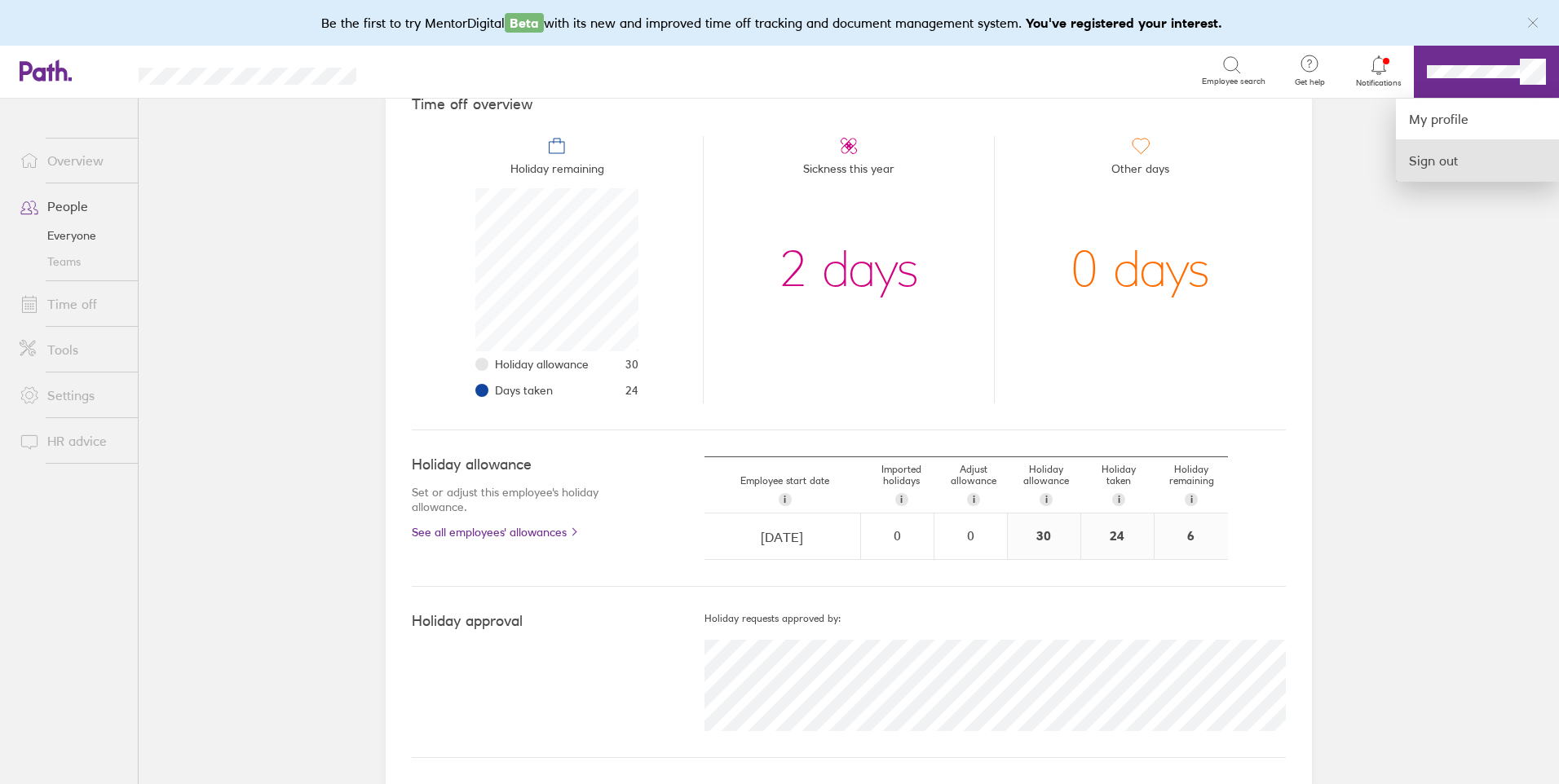
click at [1452, 158] on link "Sign out" at bounding box center [1478, 160] width 163 height 41
